Goal: Book appointment/travel/reservation

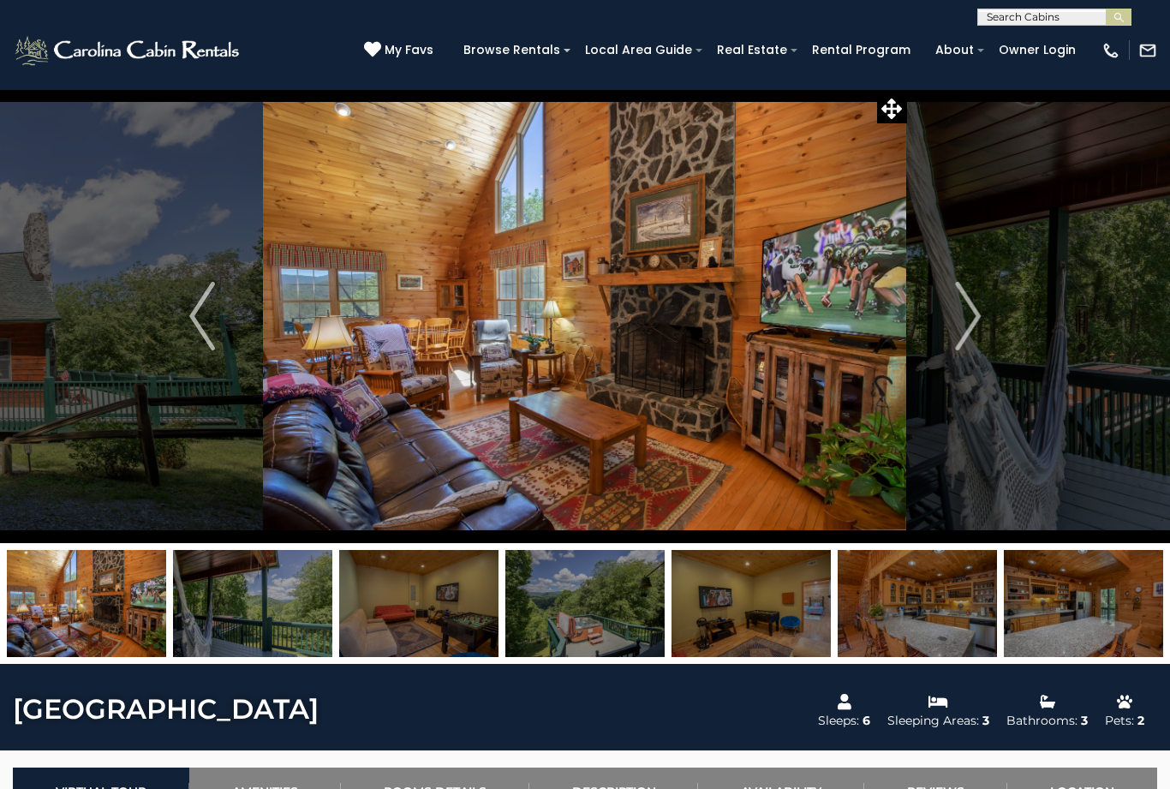
click at [203, 320] on img "Previous" at bounding box center [202, 316] width 26 height 68
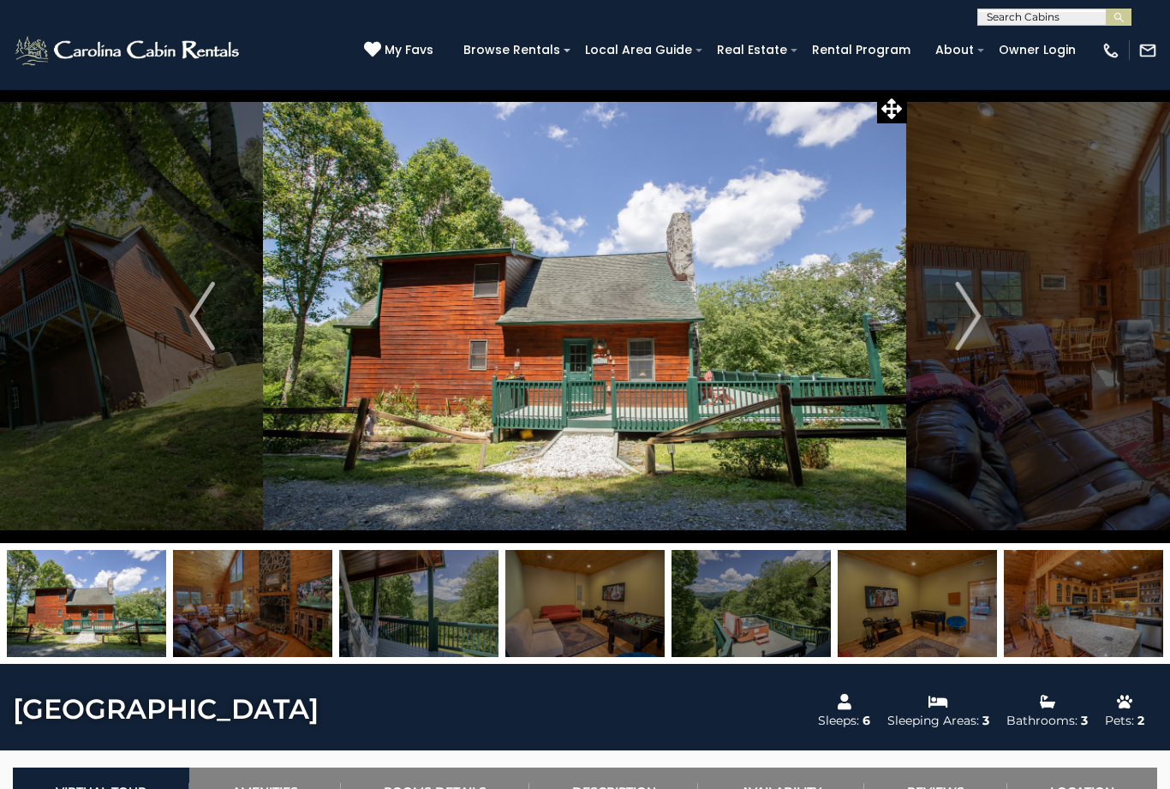
click at [983, 316] on button "Next" at bounding box center [968, 316] width 122 height 454
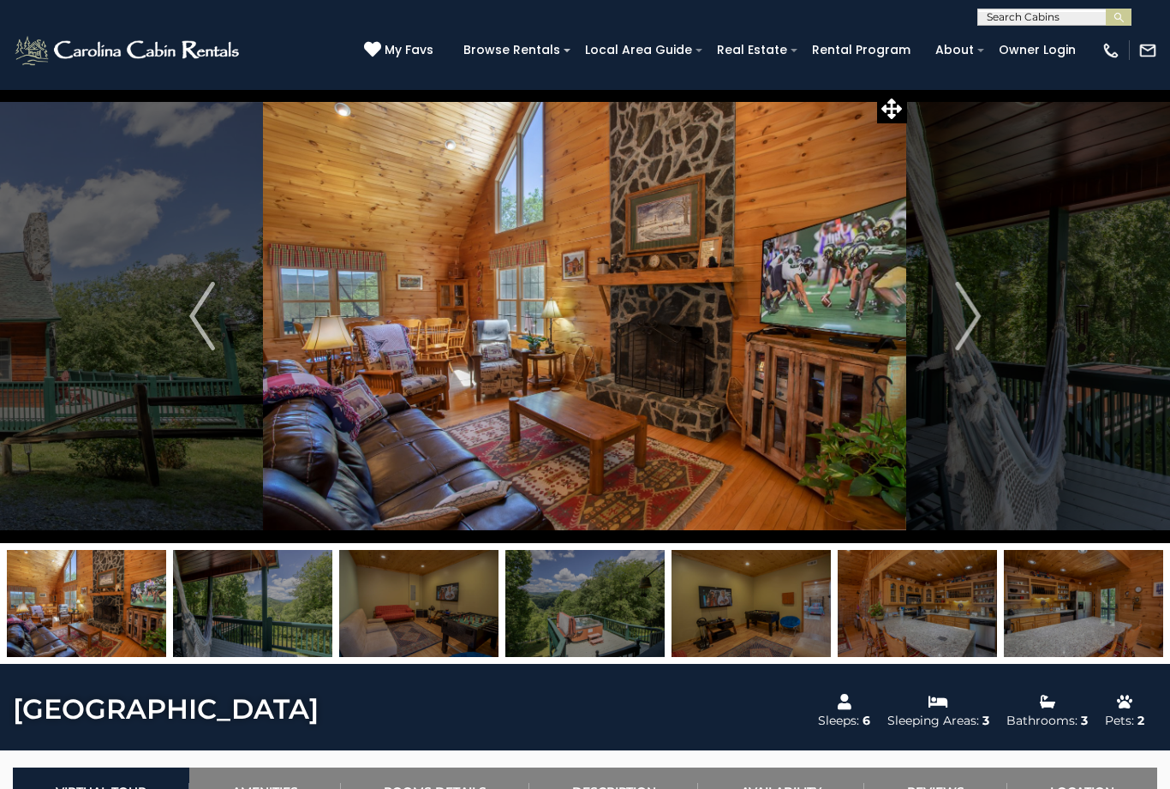
click at [1010, 309] on button "Next" at bounding box center [968, 316] width 122 height 454
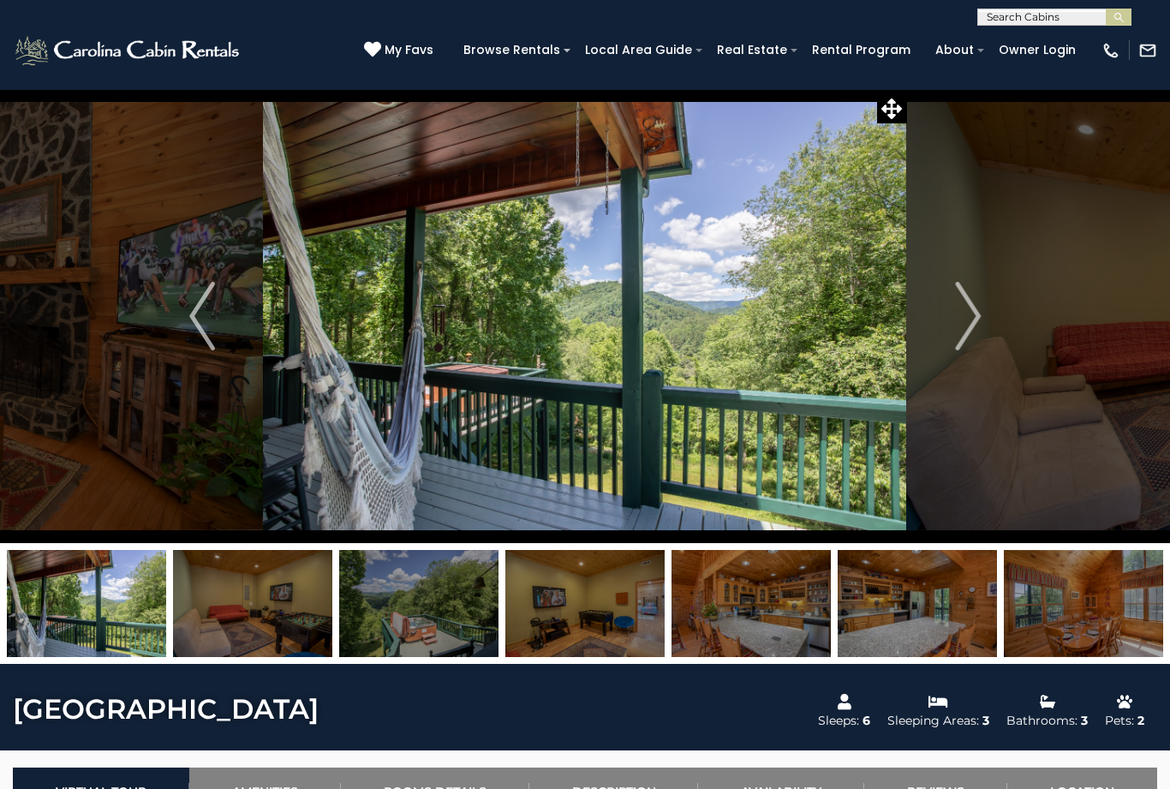
click at [983, 332] on button "Next" at bounding box center [968, 316] width 122 height 454
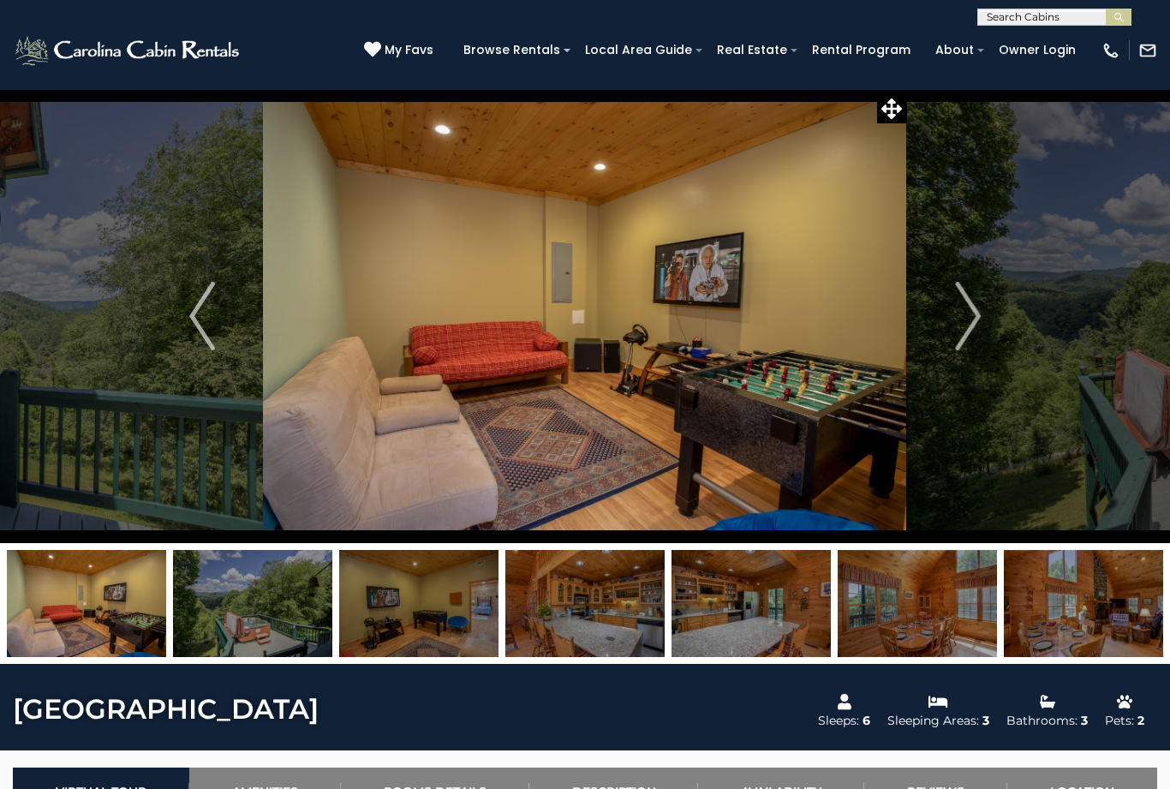
click at [988, 331] on button "Next" at bounding box center [968, 316] width 122 height 454
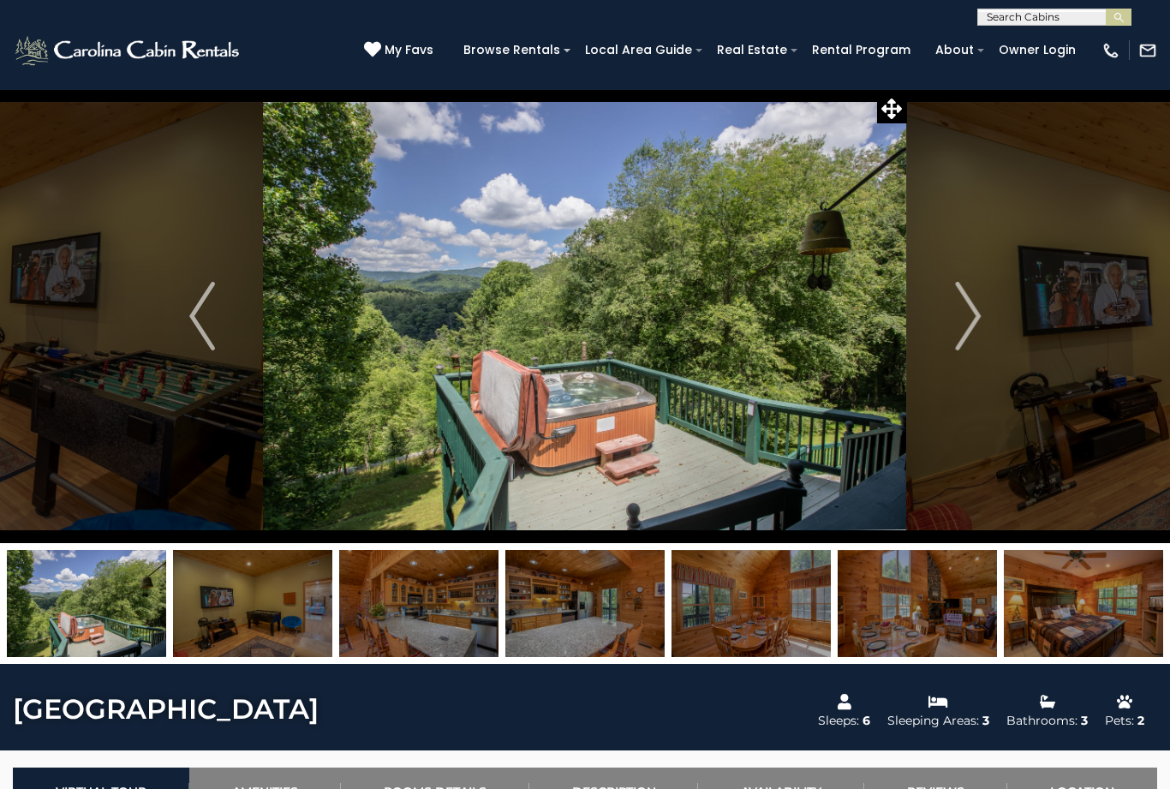
click at [986, 312] on button "Next" at bounding box center [968, 316] width 122 height 454
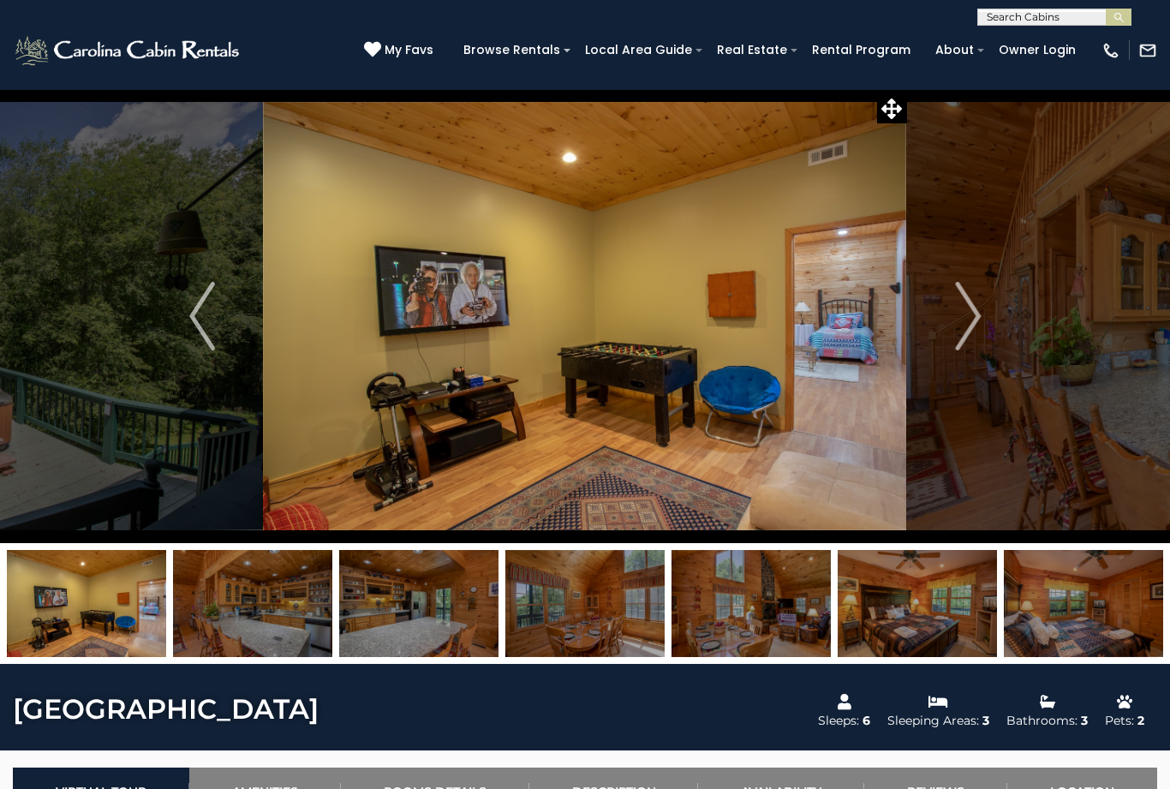
click at [988, 313] on button "Next" at bounding box center [968, 316] width 122 height 454
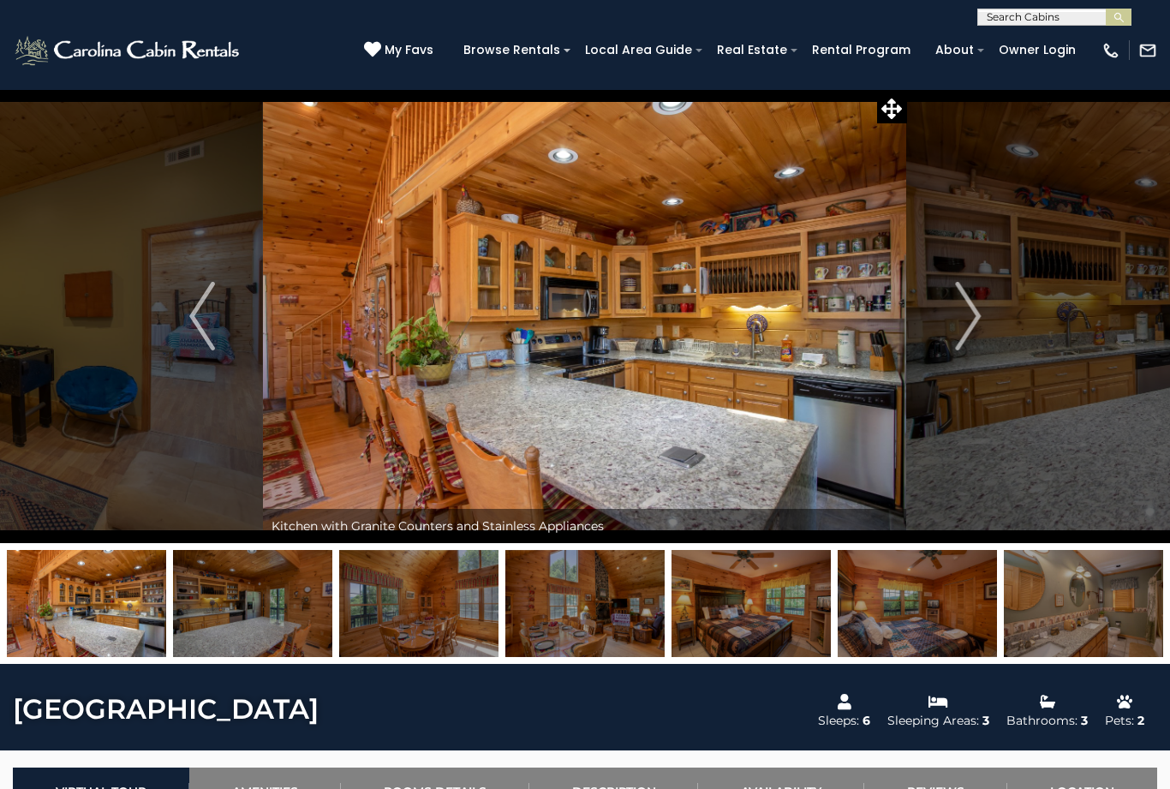
click at [986, 323] on button "Next" at bounding box center [968, 316] width 122 height 454
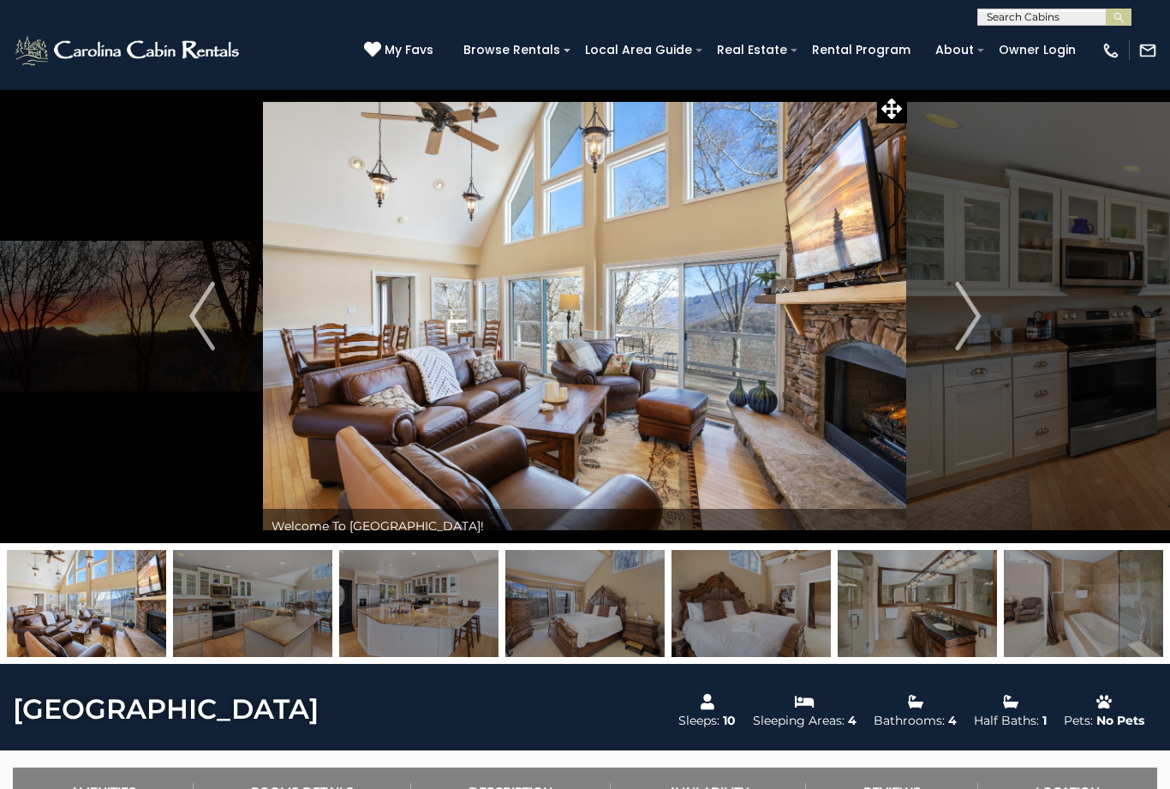
click at [972, 314] on img "Next" at bounding box center [968, 316] width 26 height 68
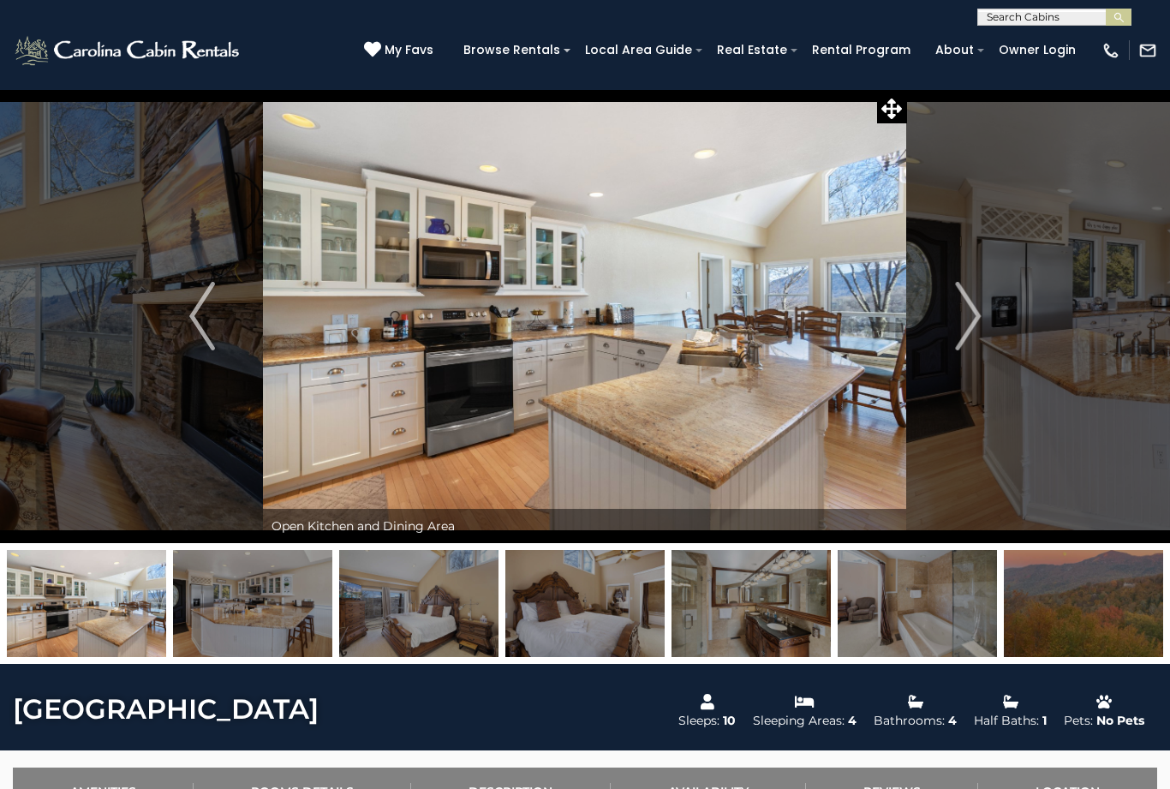
click at [968, 322] on img "Next" at bounding box center [968, 316] width 26 height 68
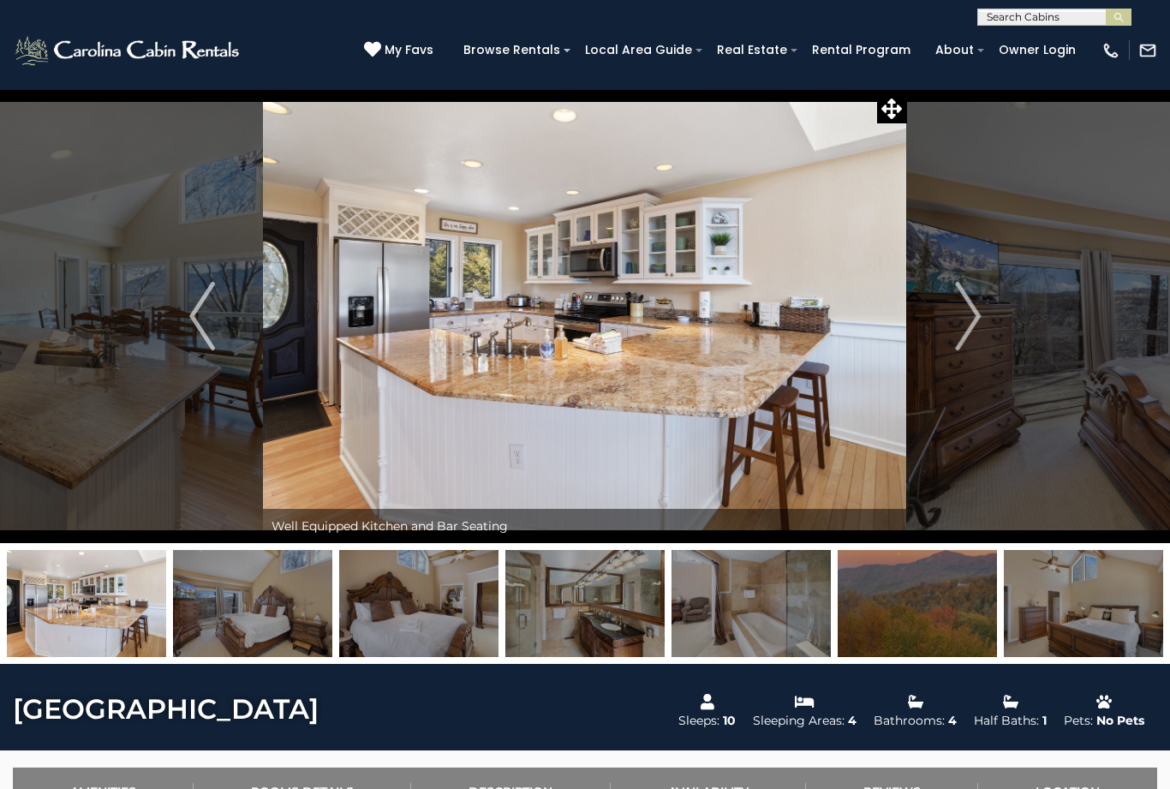
click at [970, 325] on img "Next" at bounding box center [968, 316] width 26 height 68
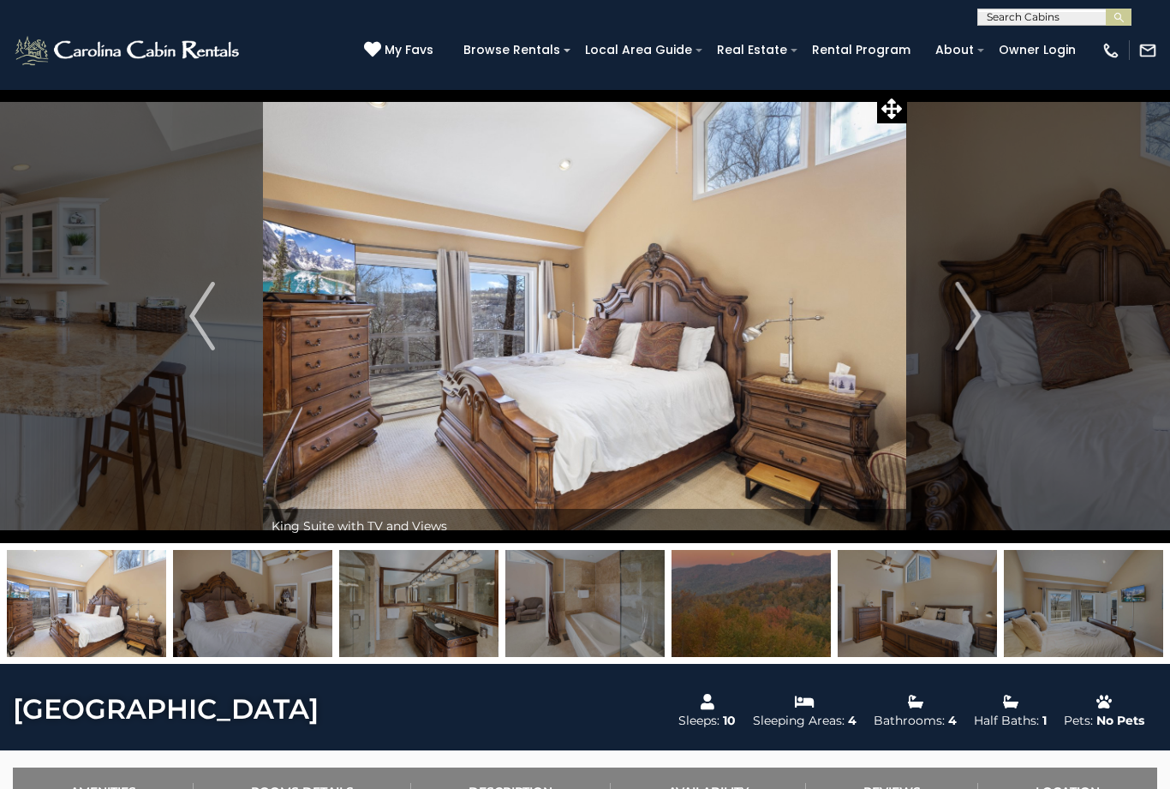
click at [982, 313] on button "Next" at bounding box center [968, 316] width 122 height 454
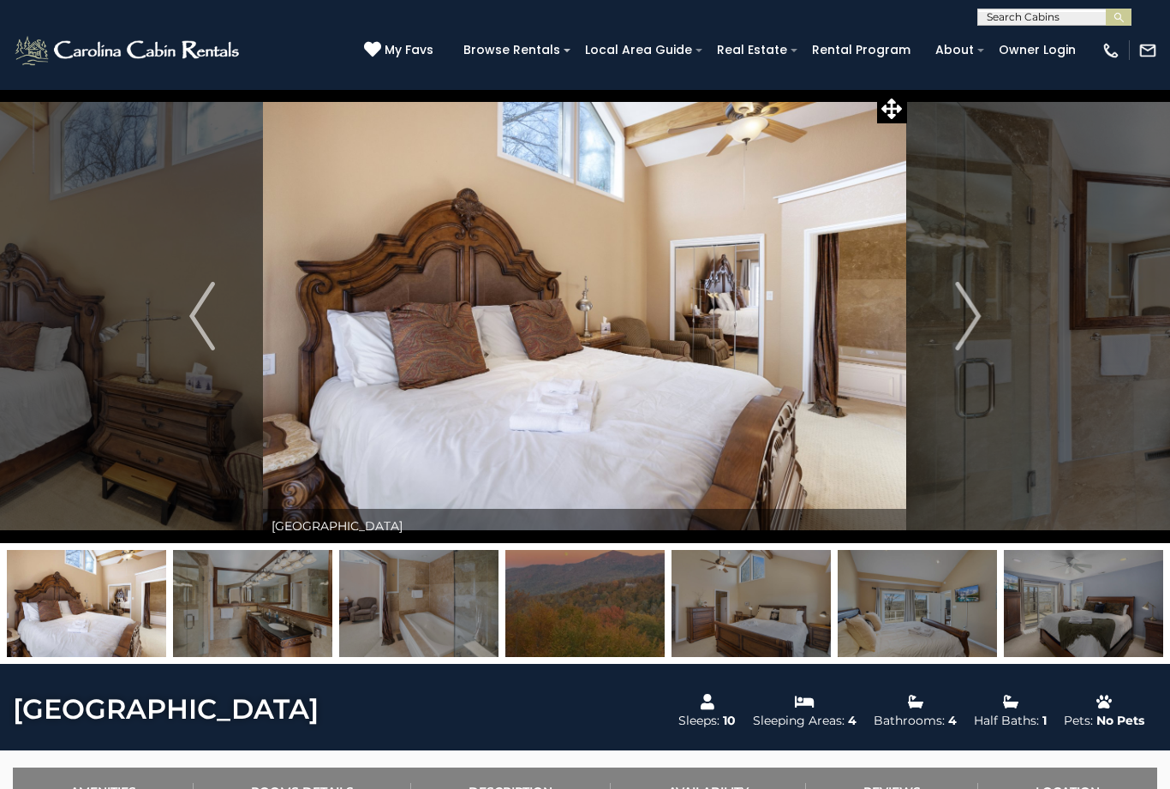
click at [973, 320] on img "Next" at bounding box center [968, 316] width 26 height 68
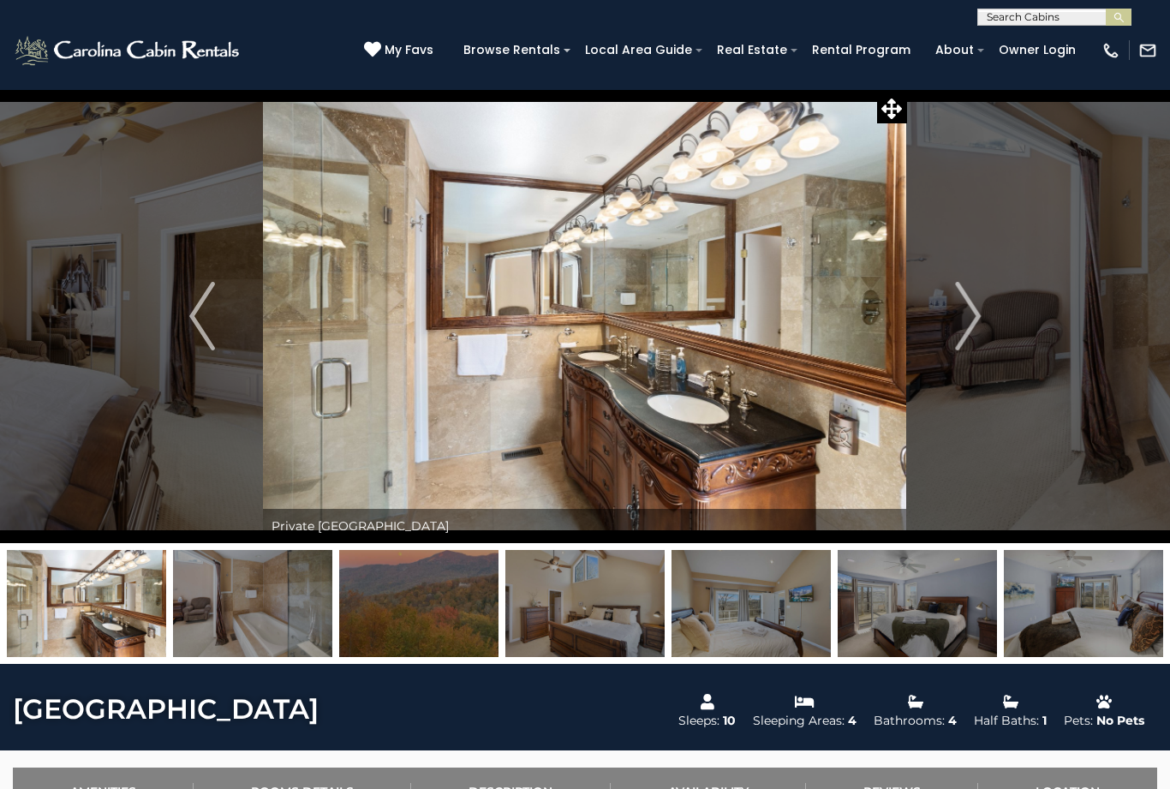
click at [981, 312] on button "Next" at bounding box center [968, 316] width 122 height 454
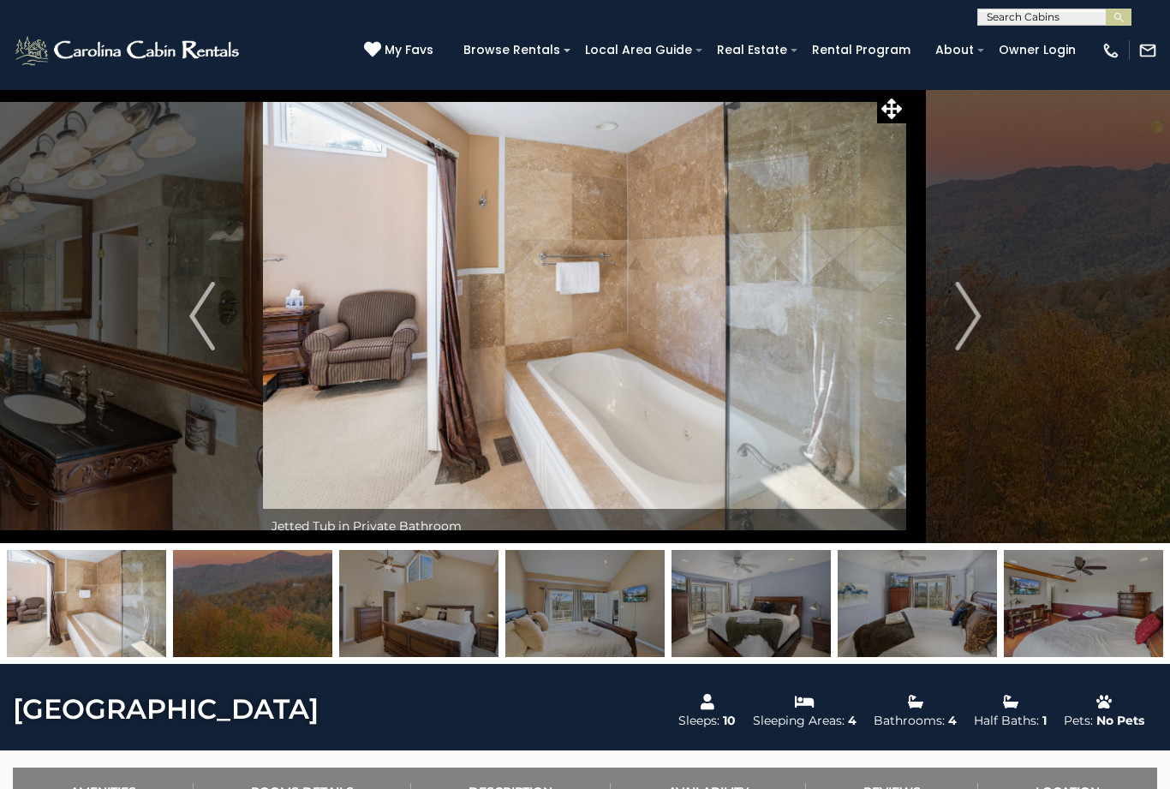
click at [986, 312] on button "Next" at bounding box center [968, 316] width 122 height 454
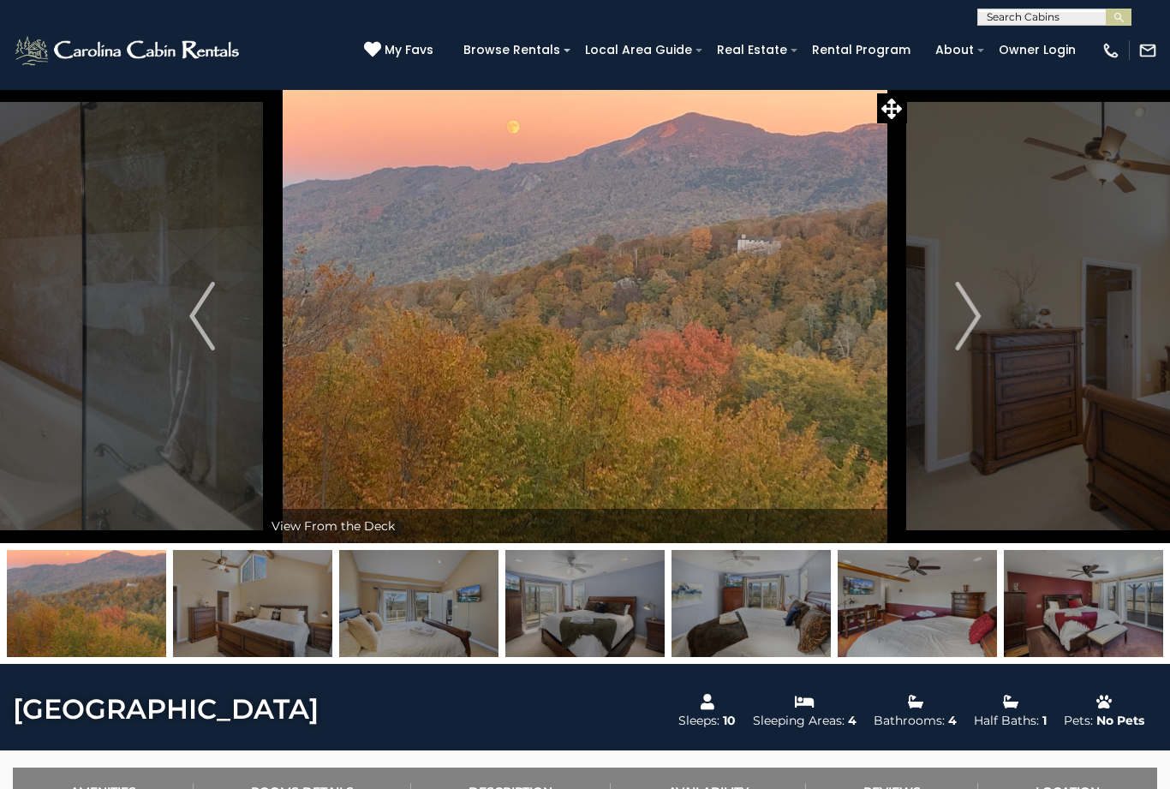
click at [971, 326] on img "Next" at bounding box center [968, 316] width 26 height 68
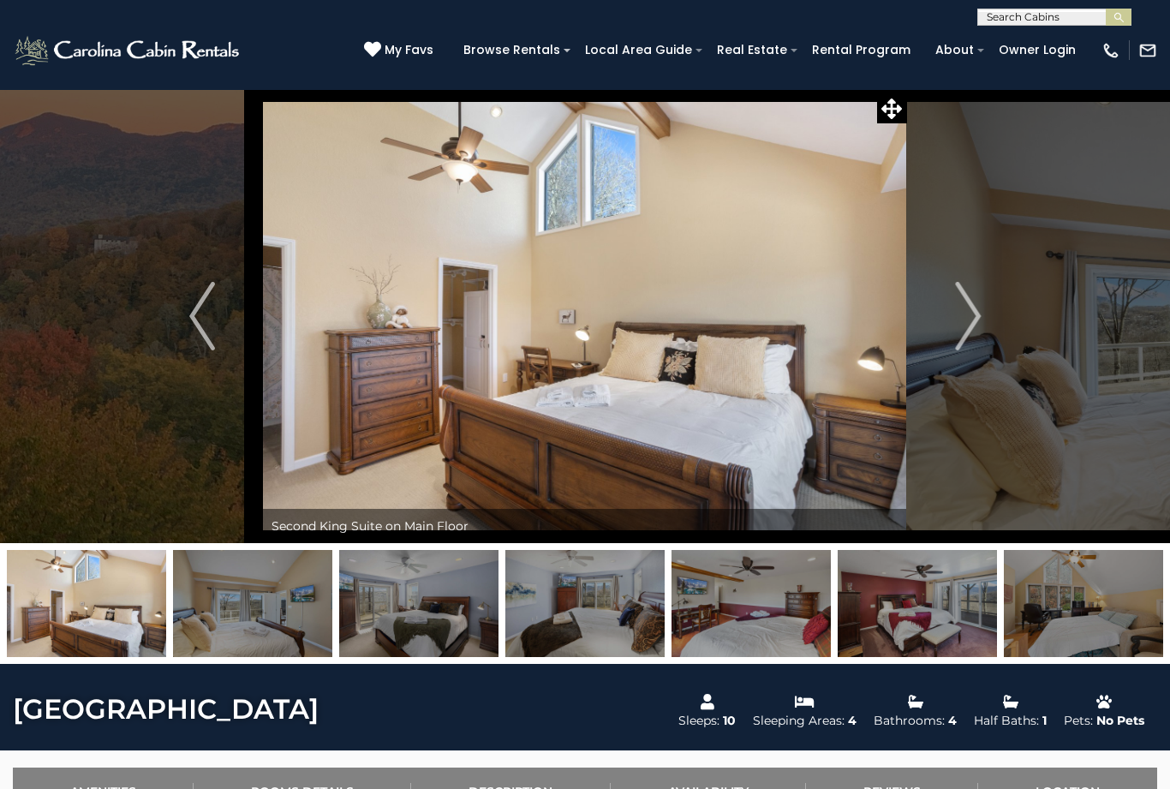
click at [982, 308] on button "Next" at bounding box center [968, 316] width 122 height 454
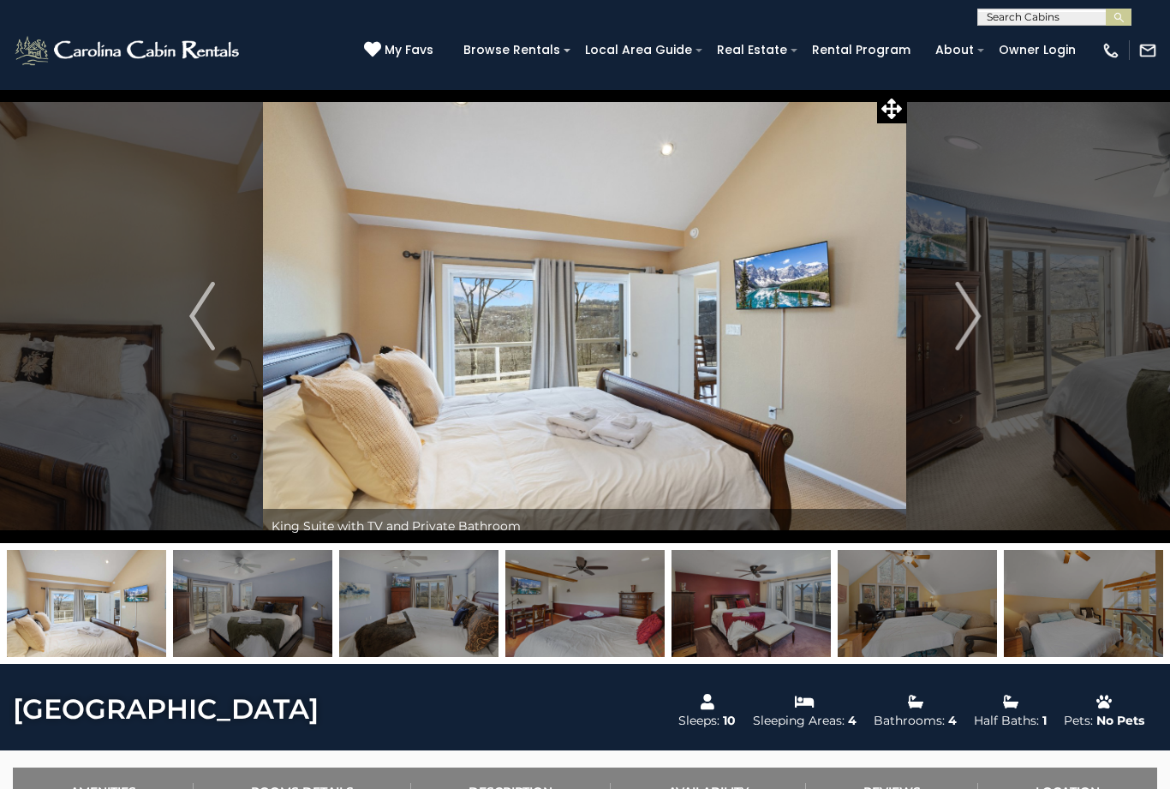
click at [971, 320] on img "Next" at bounding box center [968, 316] width 26 height 68
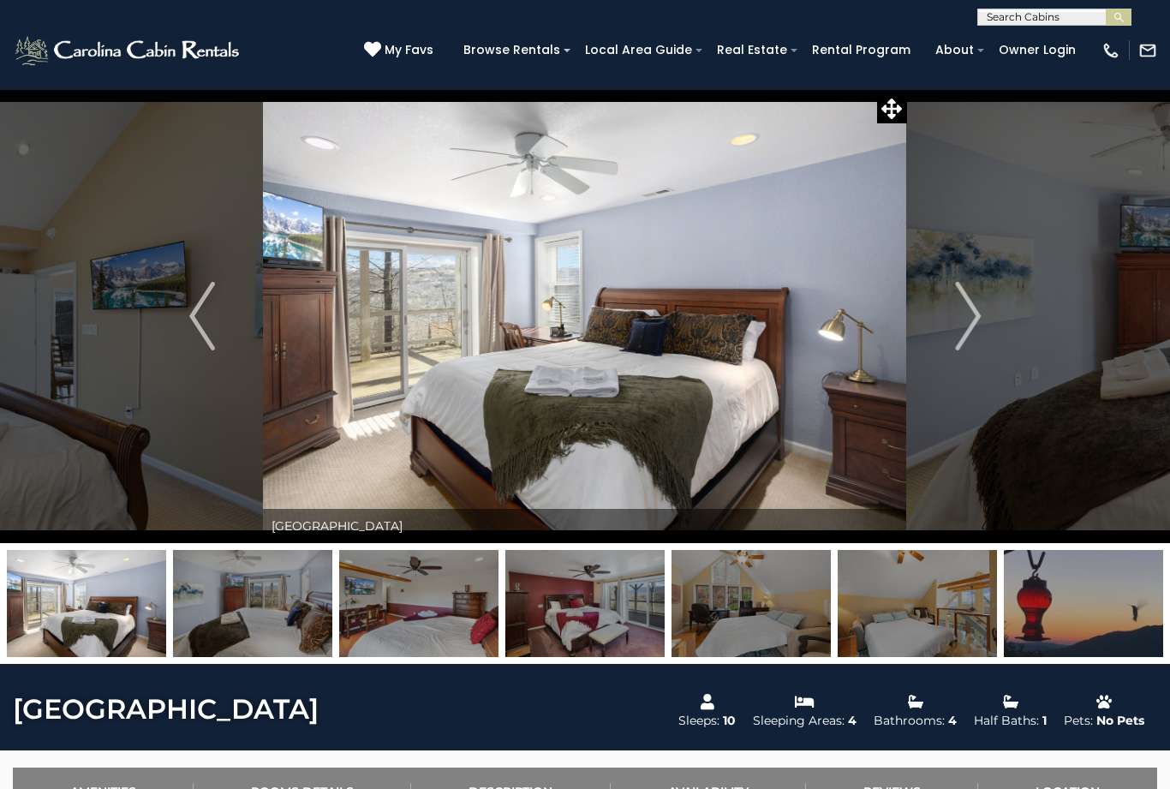
click at [972, 314] on img "Next" at bounding box center [968, 316] width 26 height 68
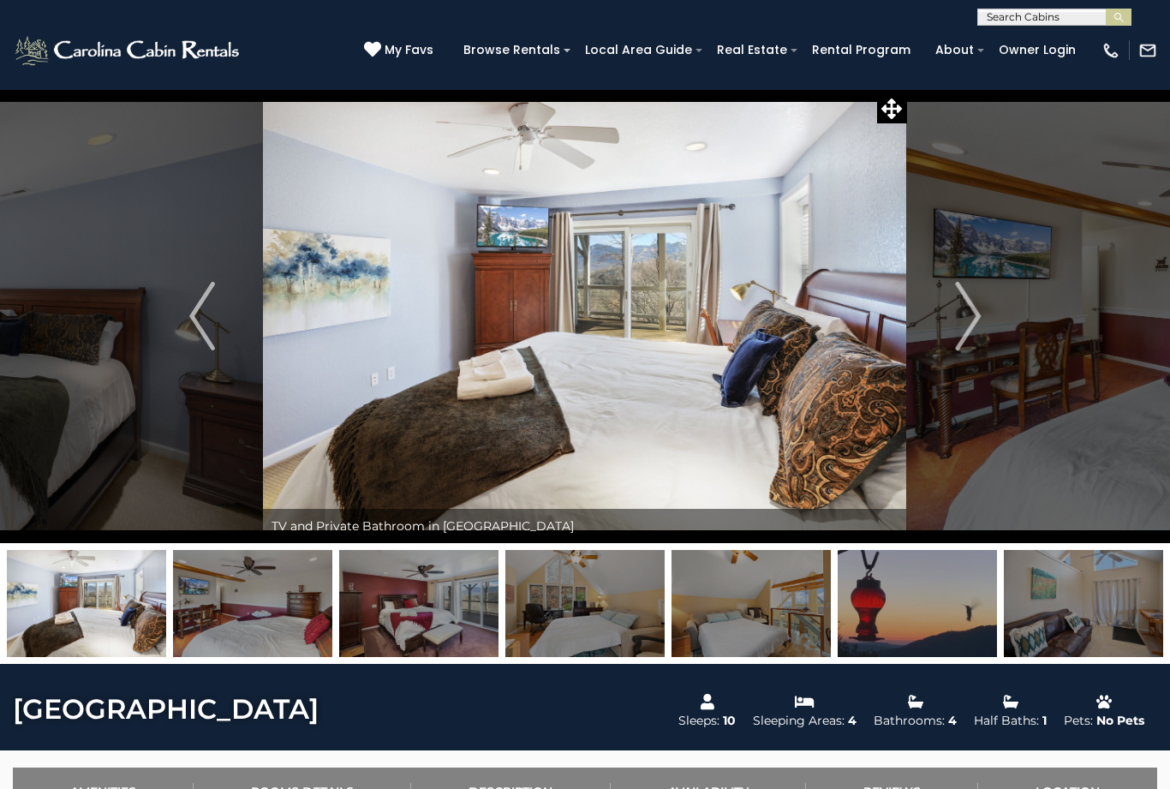
click at [972, 323] on img "Next" at bounding box center [968, 316] width 26 height 68
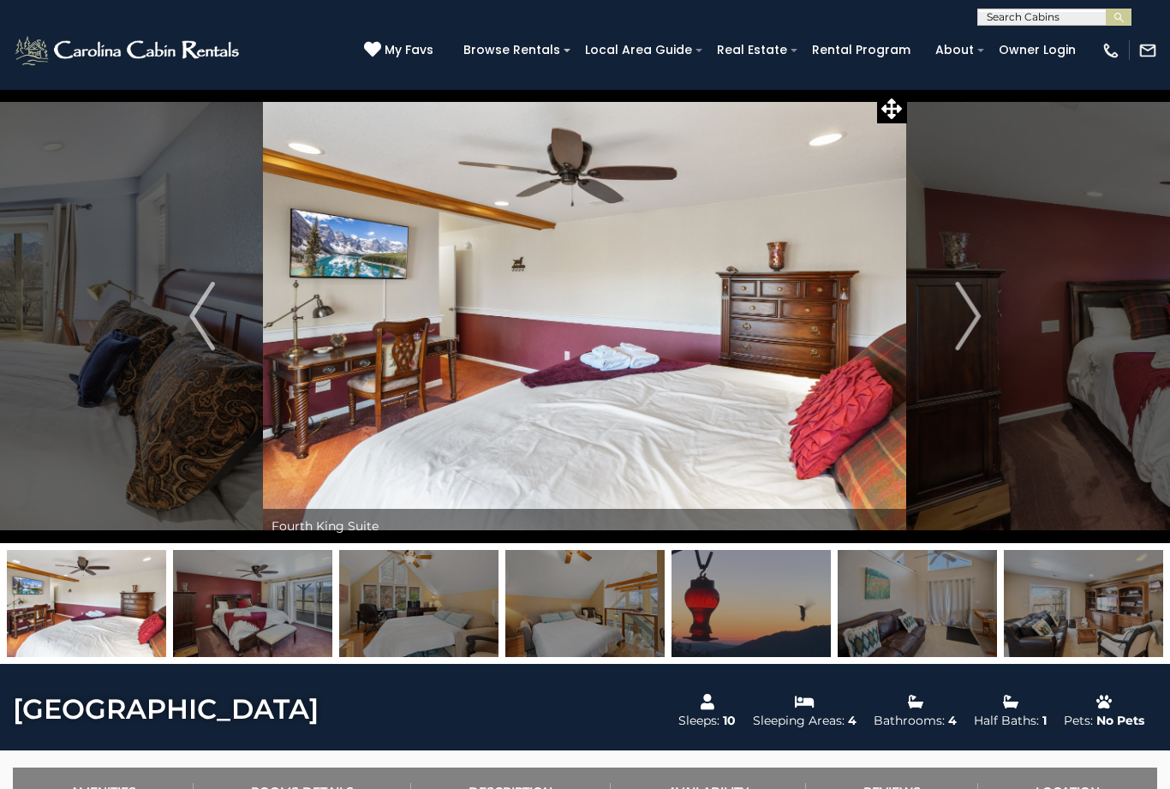
click at [969, 320] on img "Next" at bounding box center [968, 316] width 26 height 68
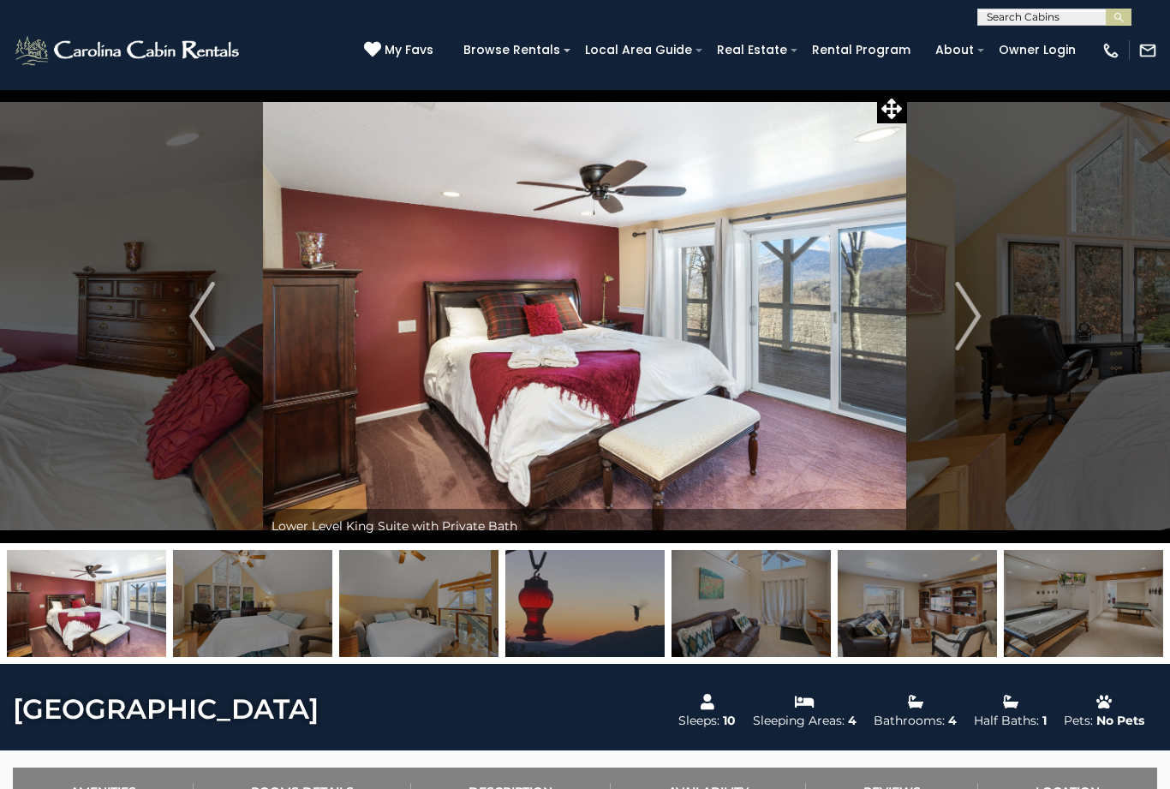
click at [980, 304] on img "Next" at bounding box center [968, 316] width 26 height 68
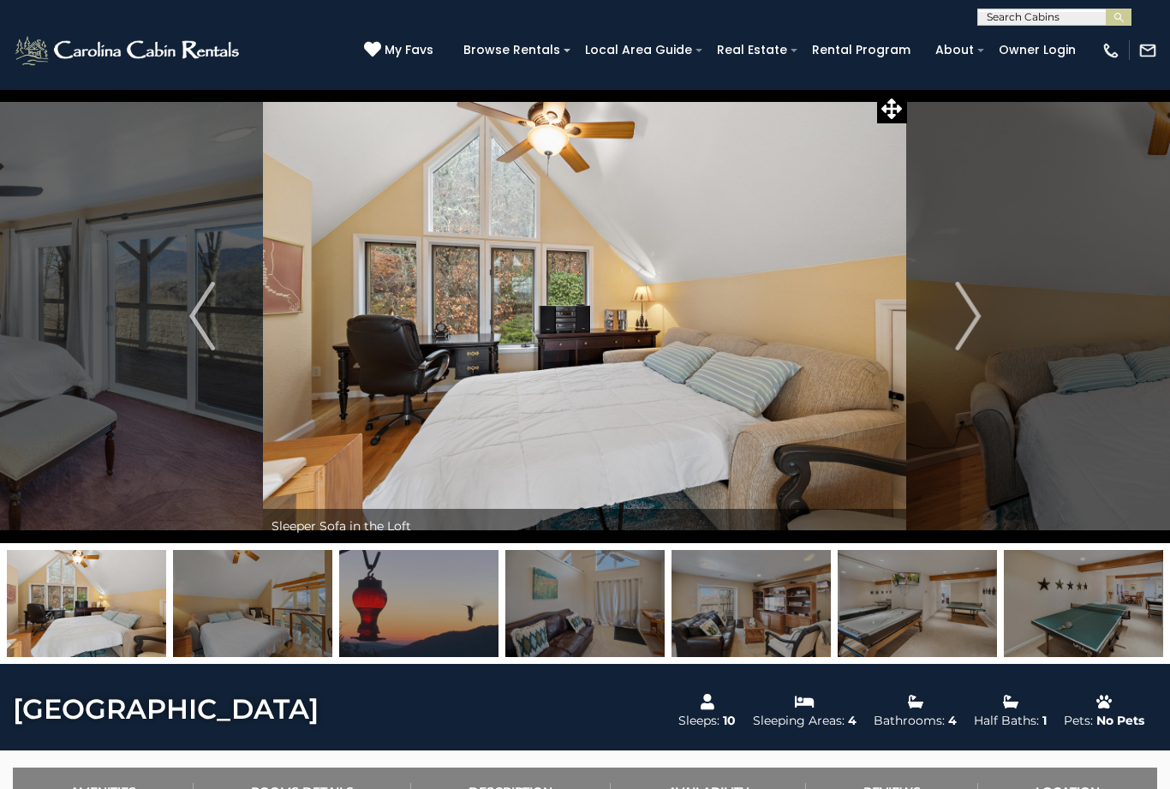
click at [967, 320] on img "Next" at bounding box center [968, 316] width 26 height 68
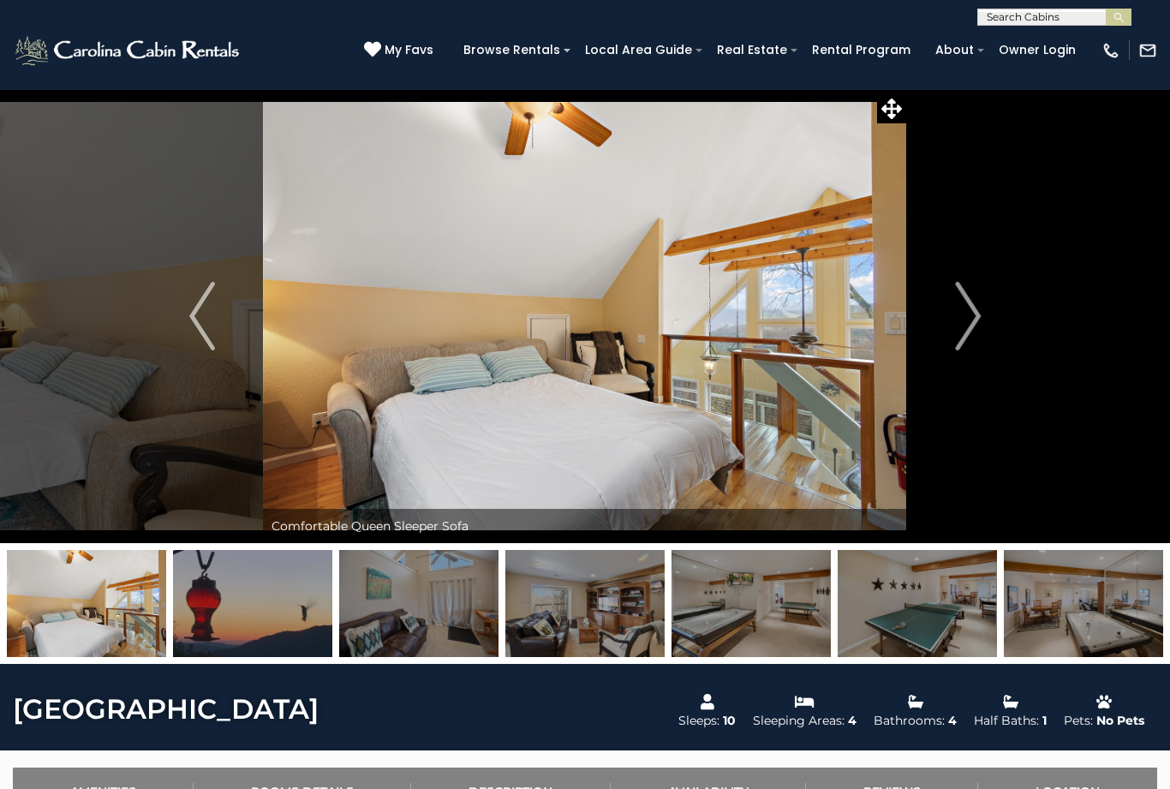
click at [975, 309] on img "Next" at bounding box center [968, 316] width 26 height 68
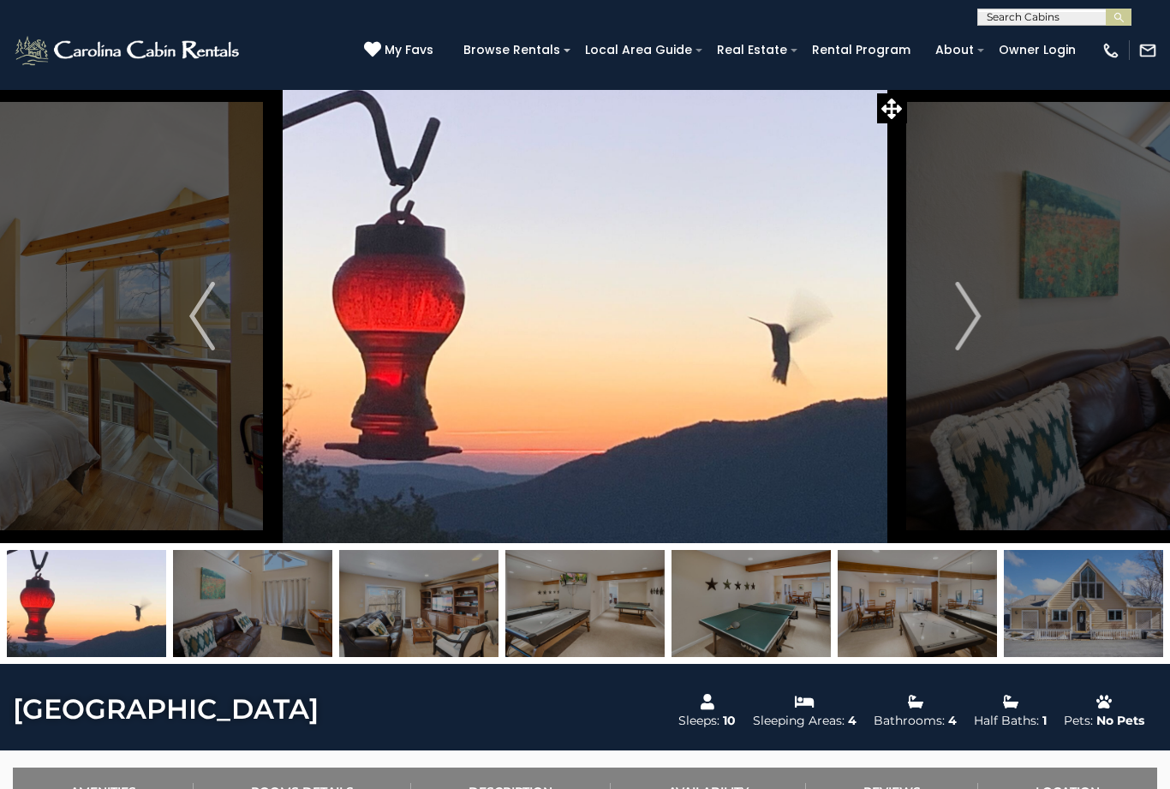
click at [963, 322] on img "Next" at bounding box center [968, 316] width 26 height 68
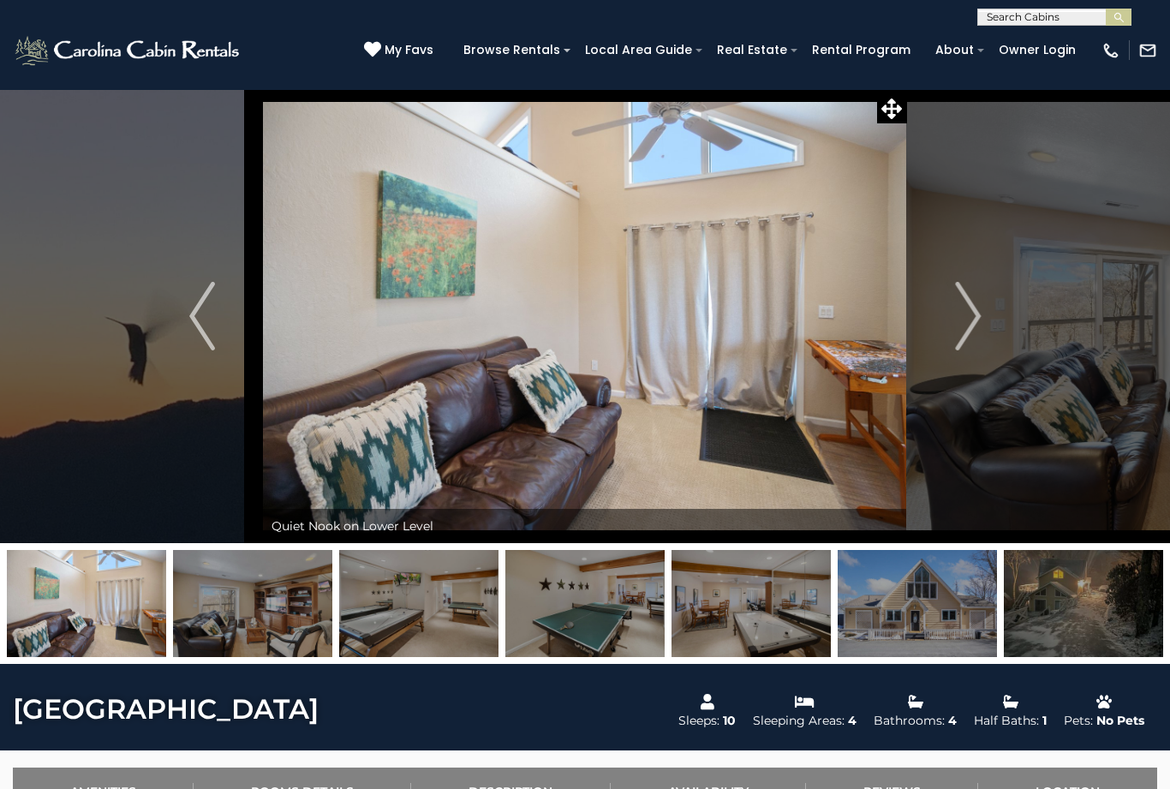
click at [955, 337] on img "Next" at bounding box center [968, 316] width 26 height 68
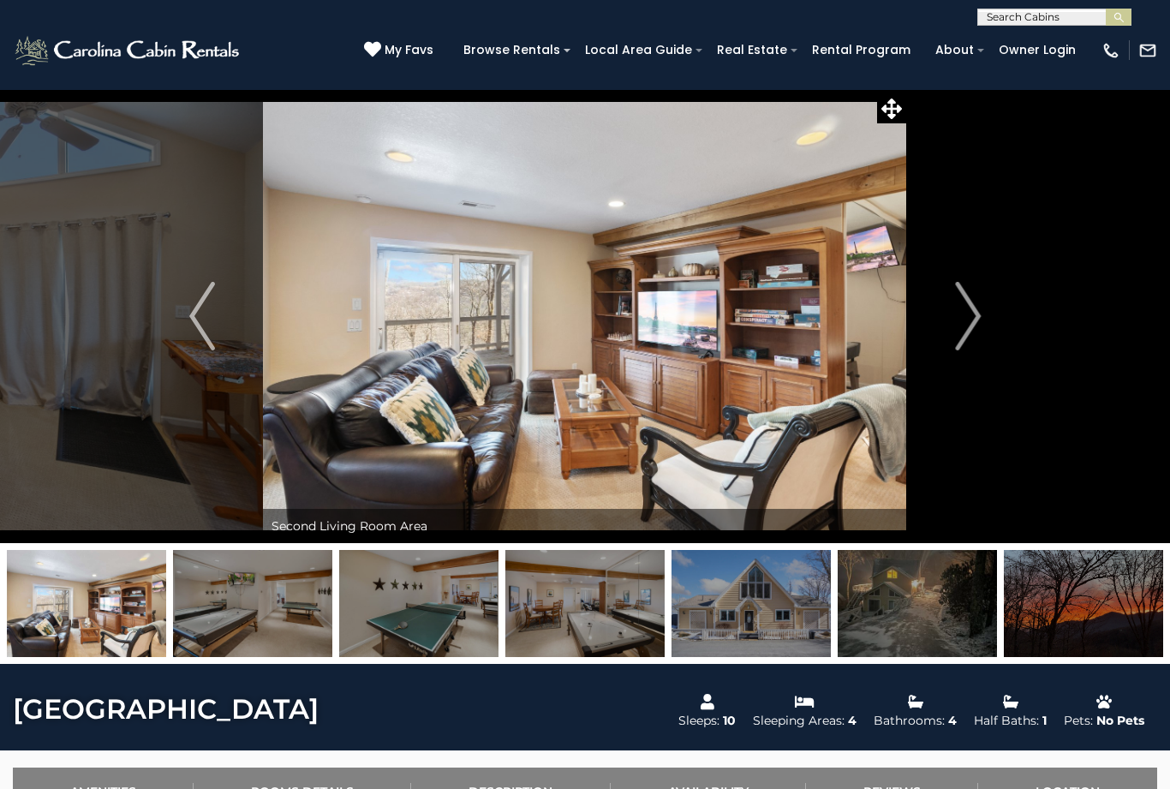
click at [967, 324] on img "Next" at bounding box center [968, 316] width 26 height 68
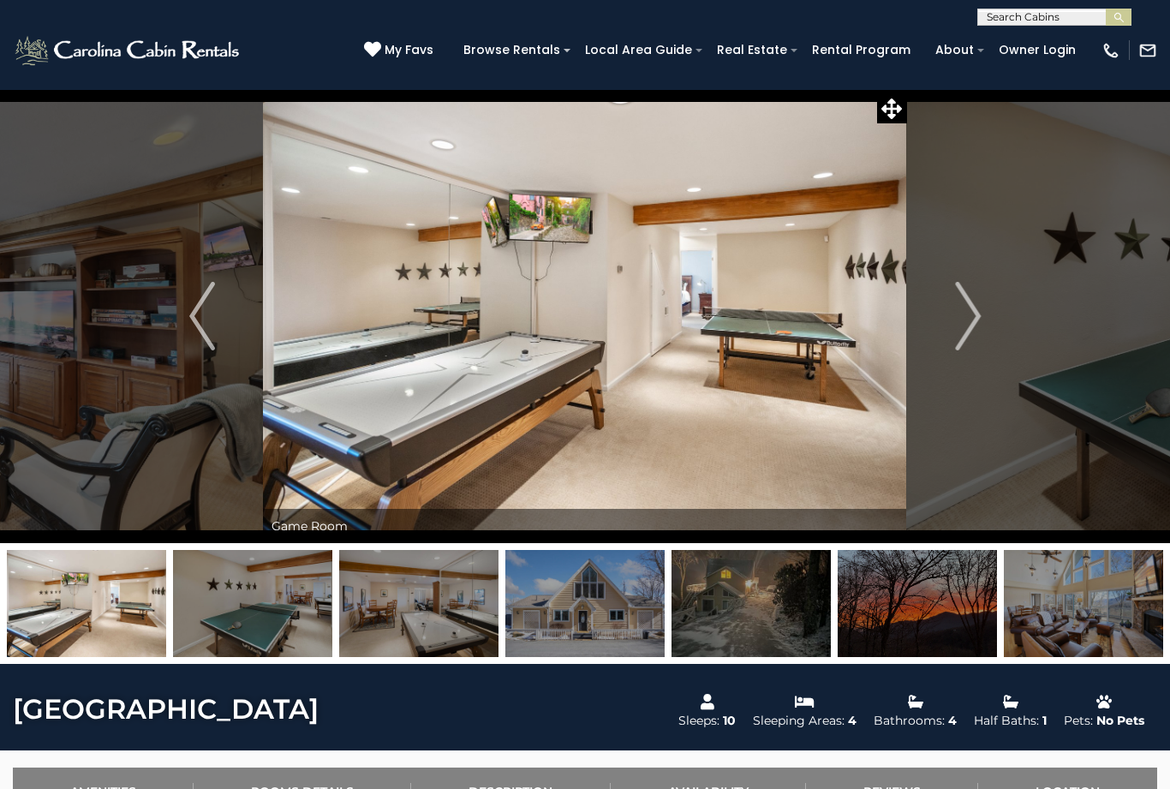
click at [969, 323] on img "Next" at bounding box center [968, 316] width 26 height 68
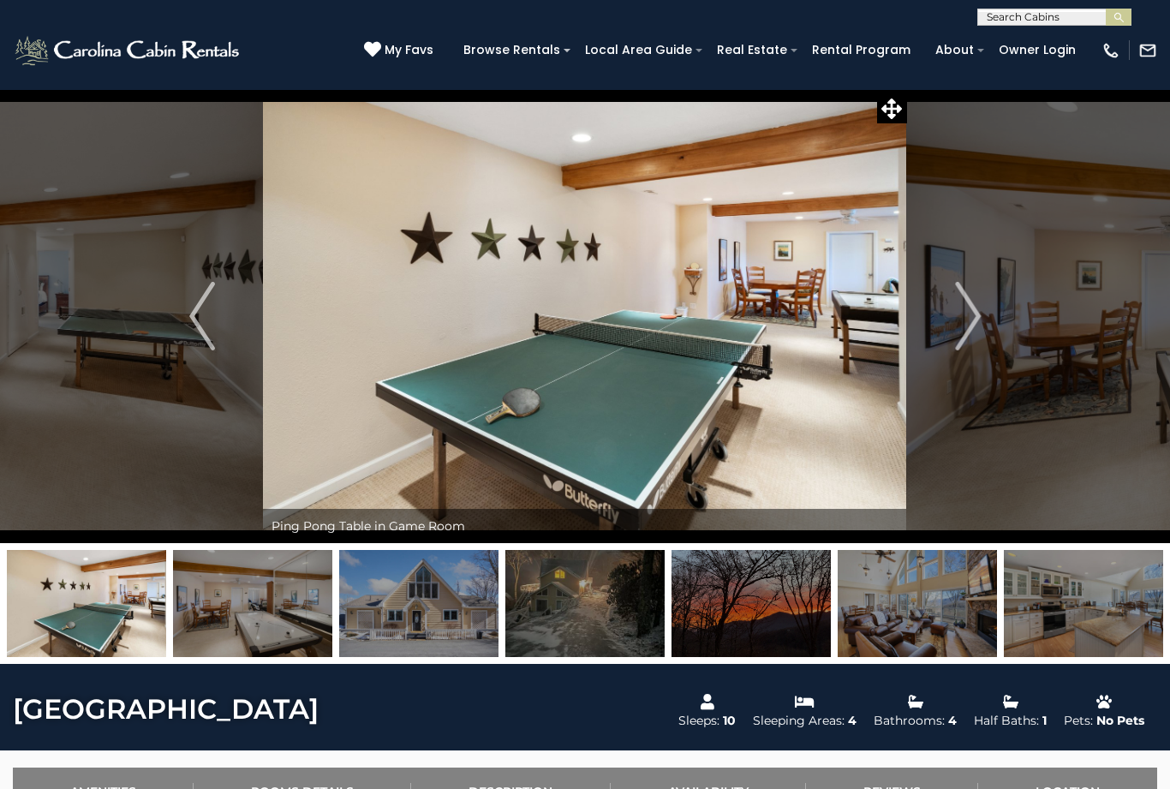
click at [968, 326] on img "Next" at bounding box center [968, 316] width 26 height 68
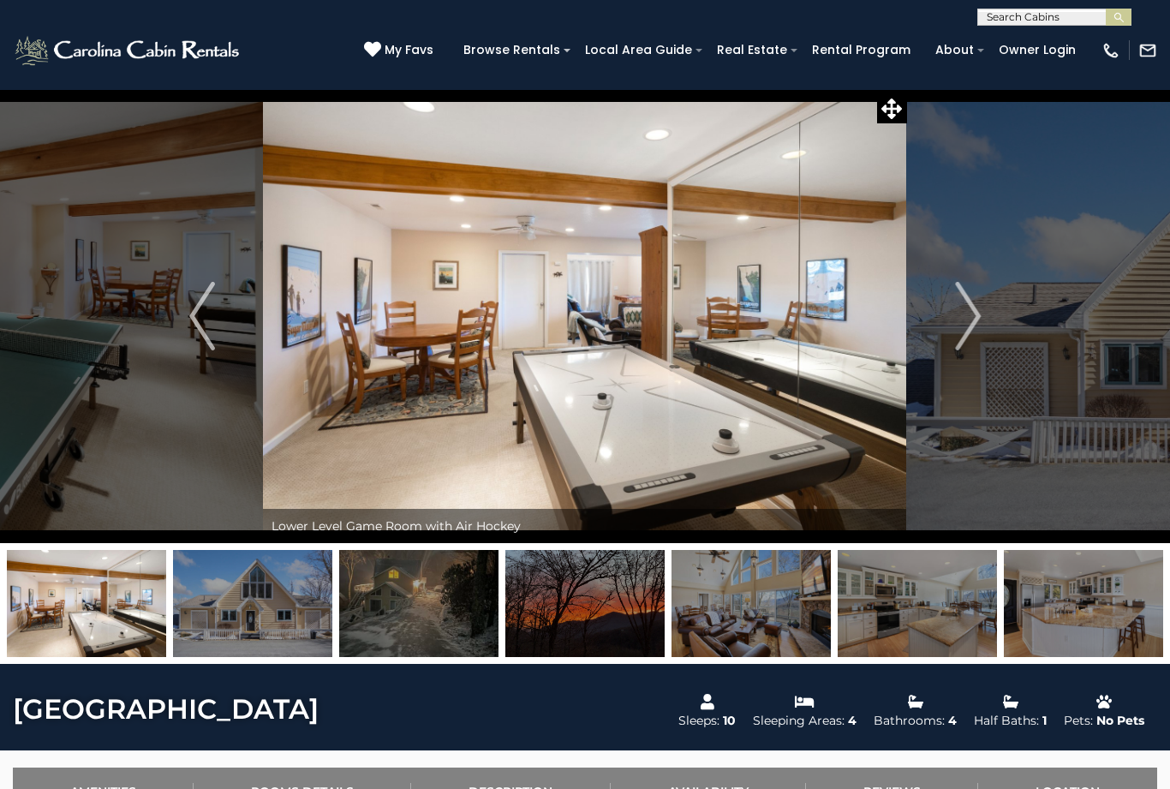
click at [975, 325] on img "Next" at bounding box center [968, 316] width 26 height 68
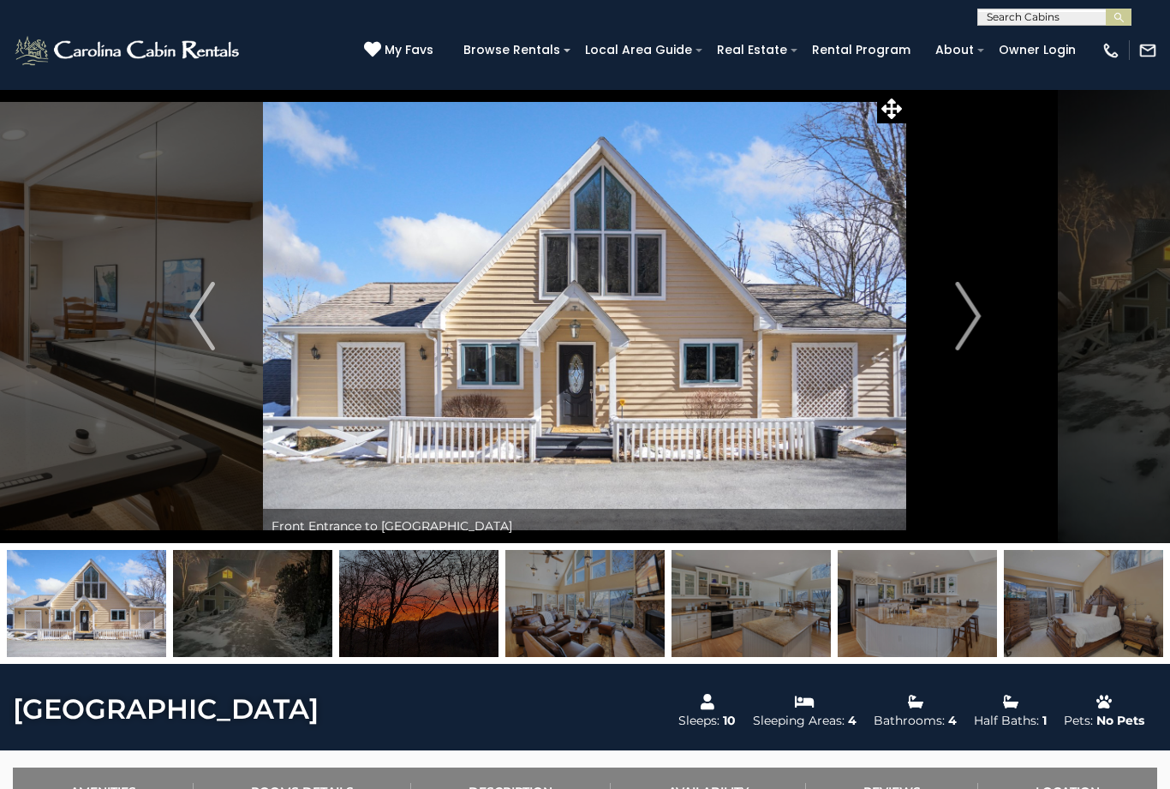
click at [976, 316] on img "Next" at bounding box center [968, 316] width 26 height 68
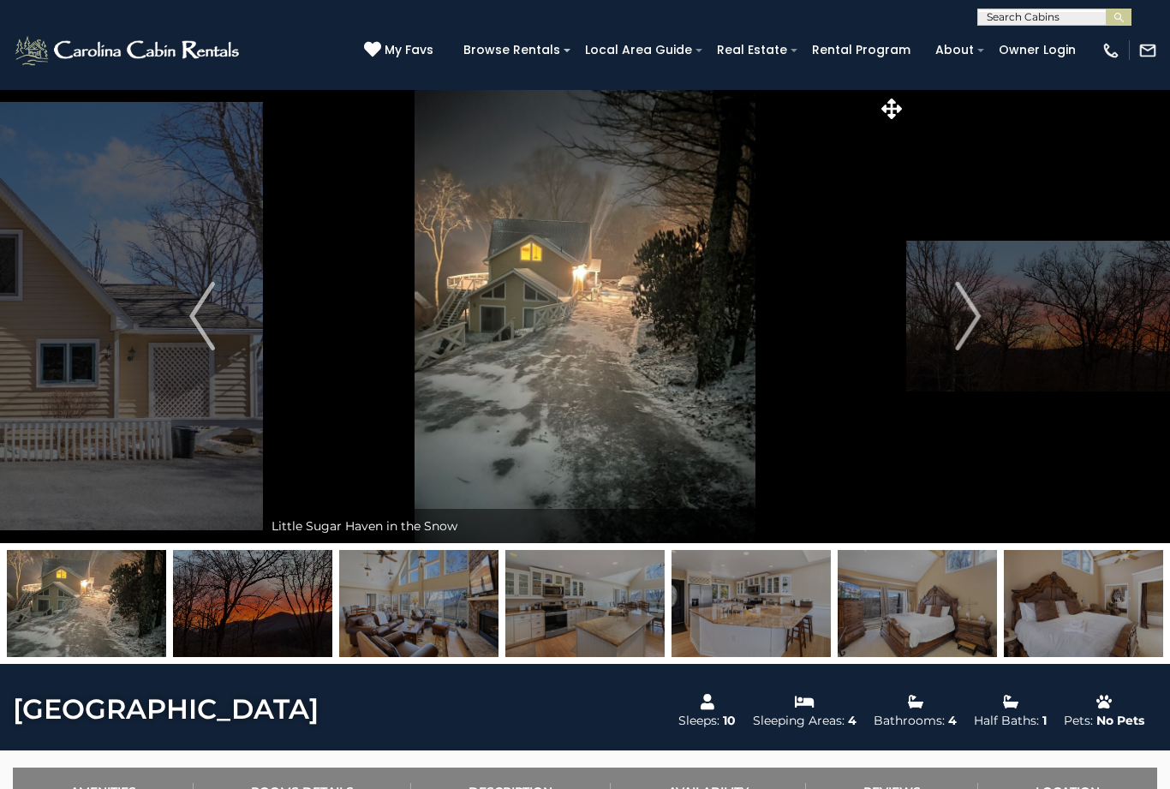
click at [969, 317] on img "Next" at bounding box center [968, 316] width 26 height 68
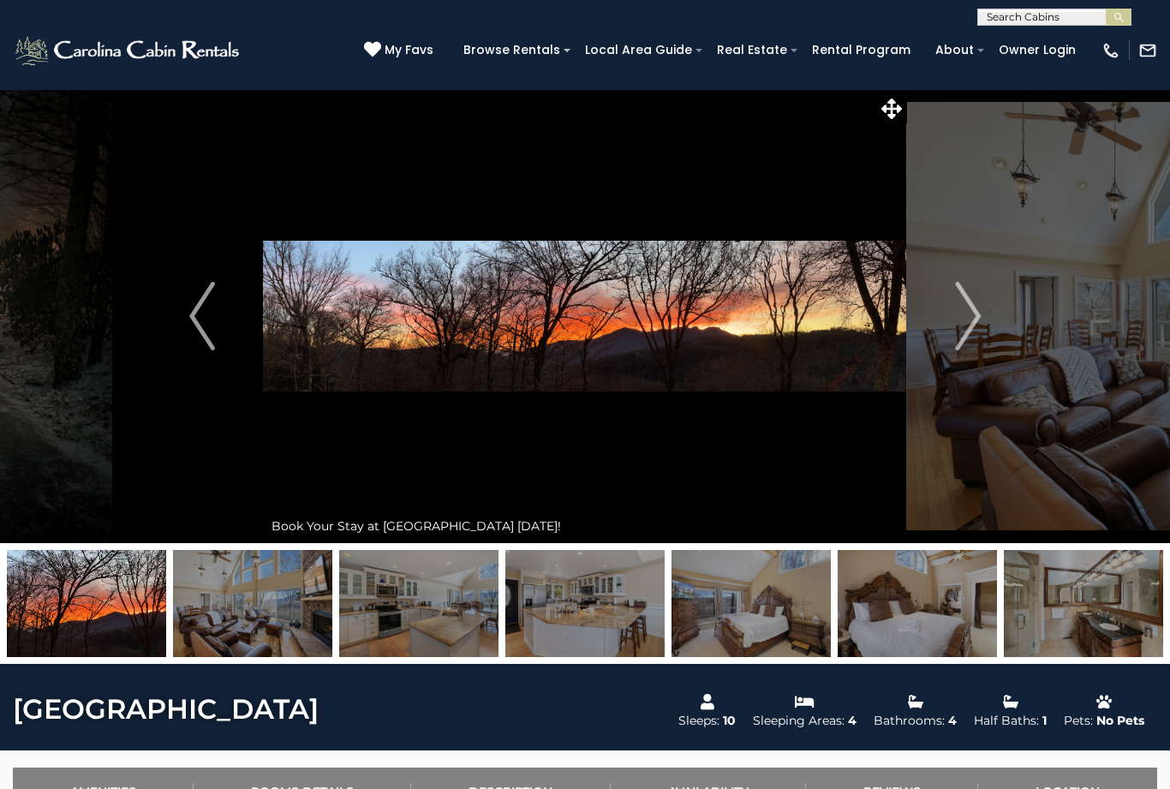
click at [971, 314] on img "Next" at bounding box center [968, 316] width 26 height 68
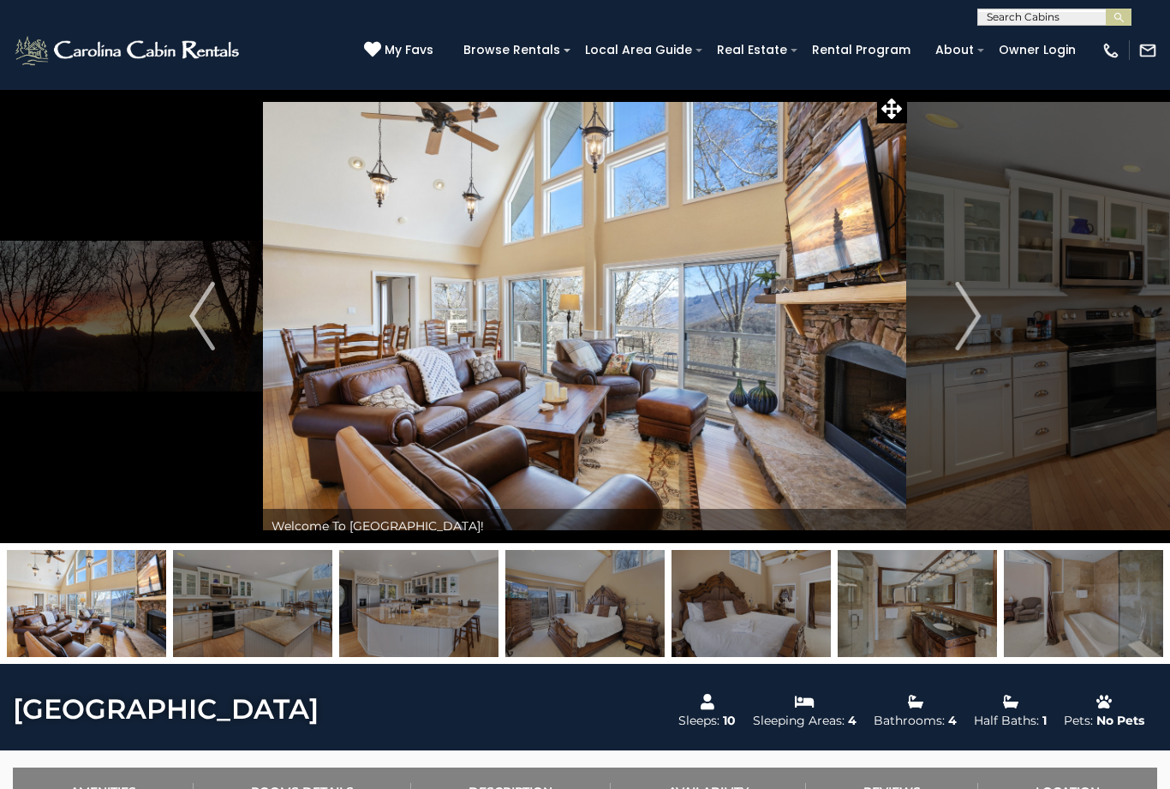
click at [968, 317] on img "Next" at bounding box center [968, 316] width 26 height 68
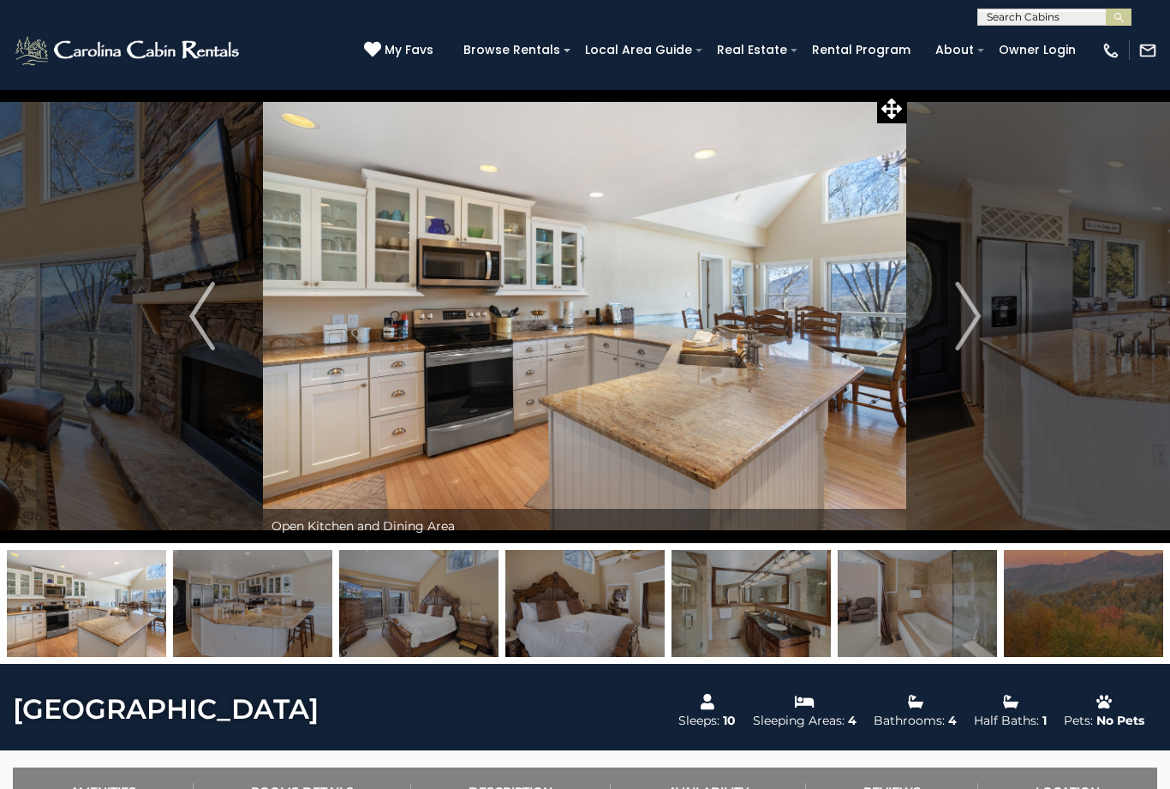
click at [974, 308] on img "Next" at bounding box center [968, 316] width 26 height 68
